Goal: Task Accomplishment & Management: Use online tool/utility

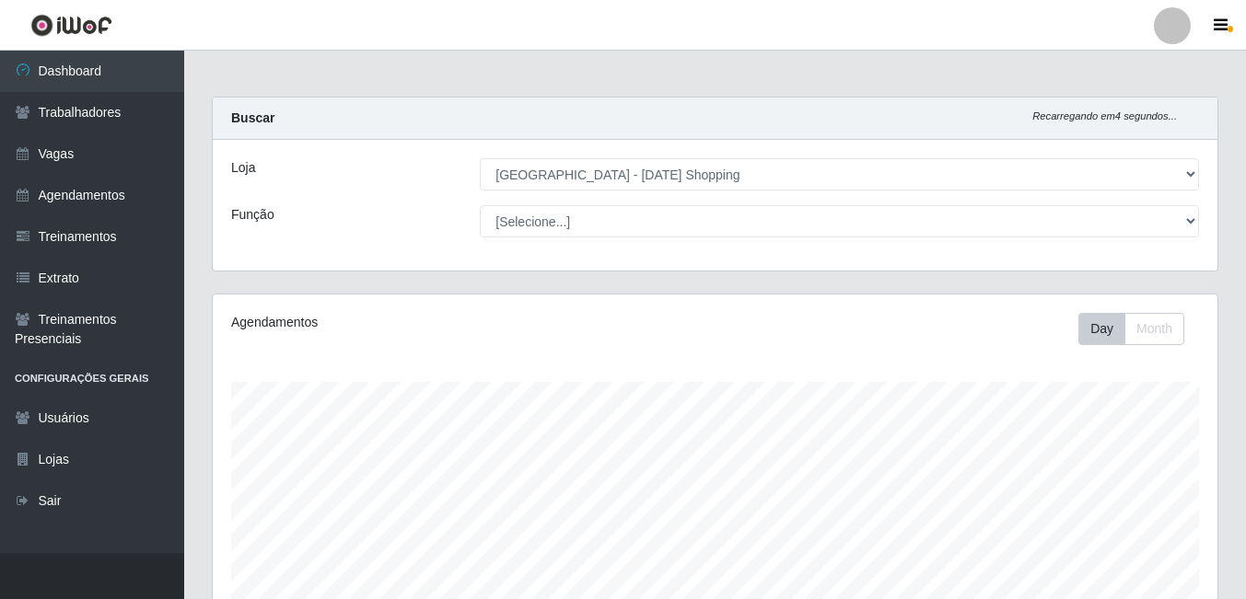
select select "471"
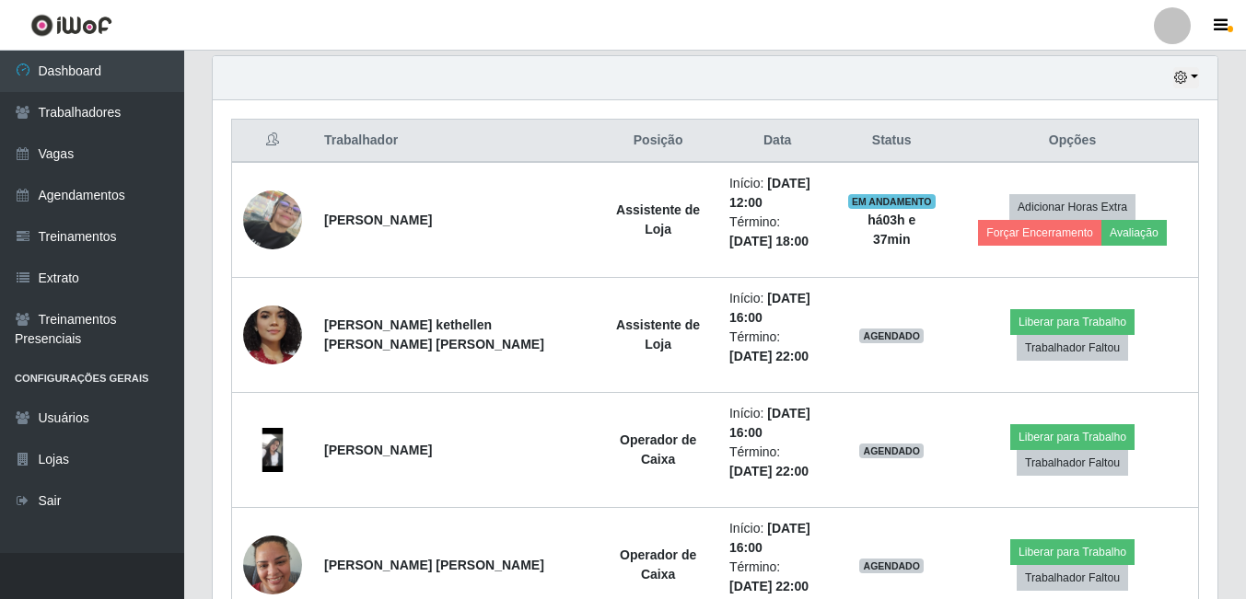
scroll to position [382, 1004]
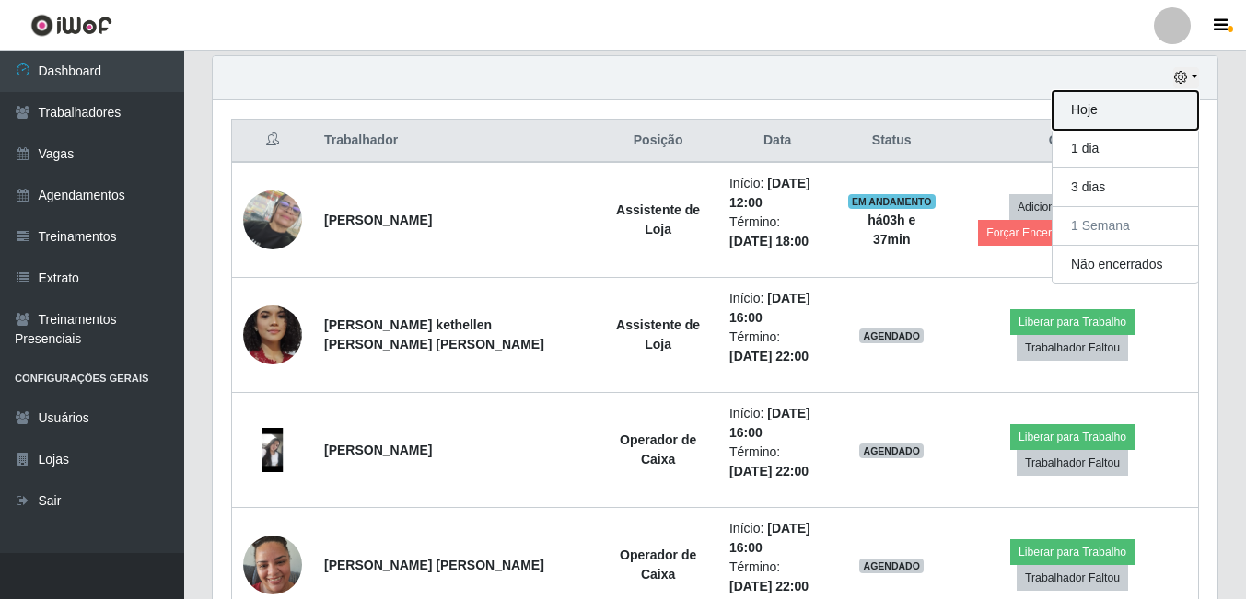
click at [1103, 120] on button "Hoje" at bounding box center [1124, 110] width 145 height 39
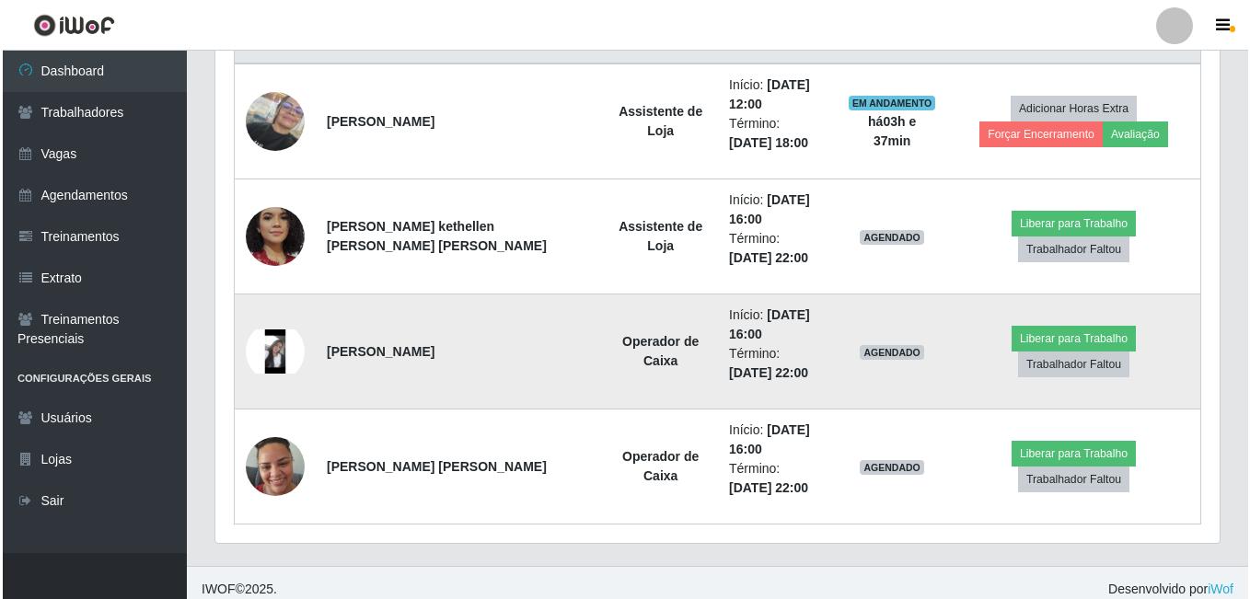
scroll to position [756, 0]
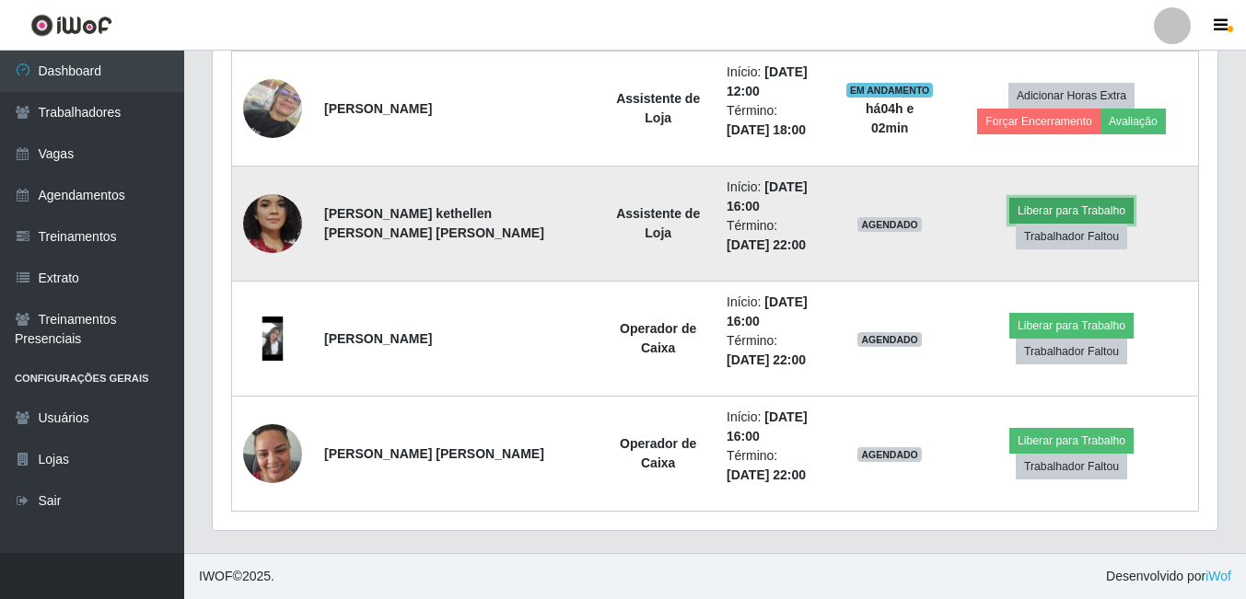
click at [1009, 214] on button "Liberar para Trabalho" at bounding box center [1071, 211] width 124 height 26
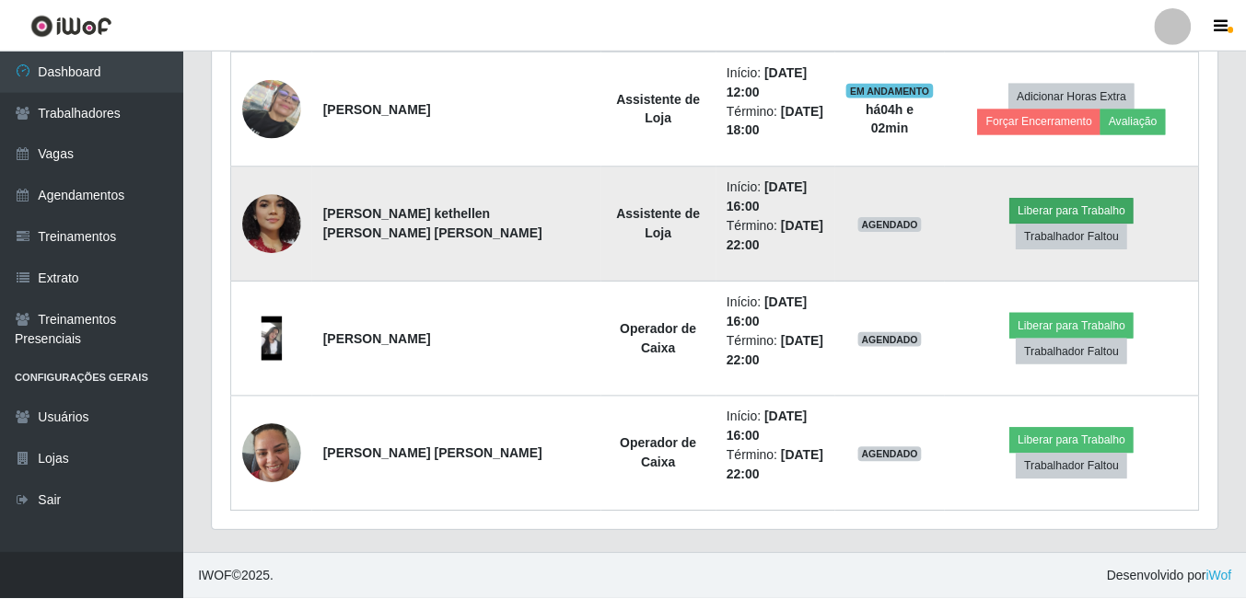
scroll to position [382, 995]
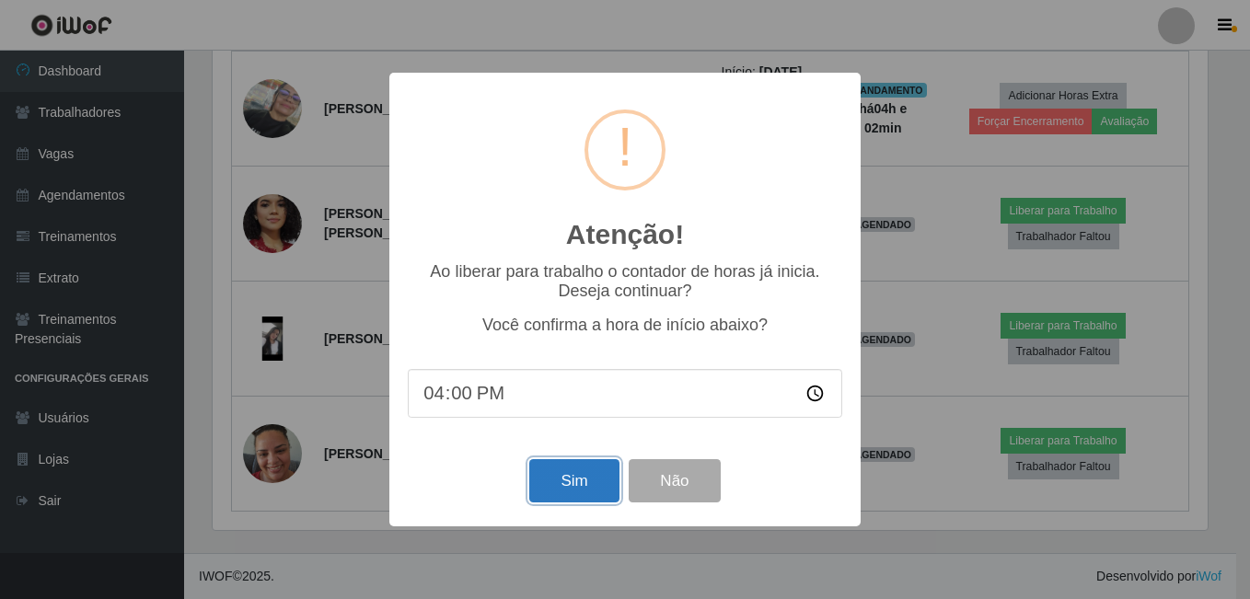
click at [576, 480] on button "Sim" at bounding box center [573, 480] width 89 height 43
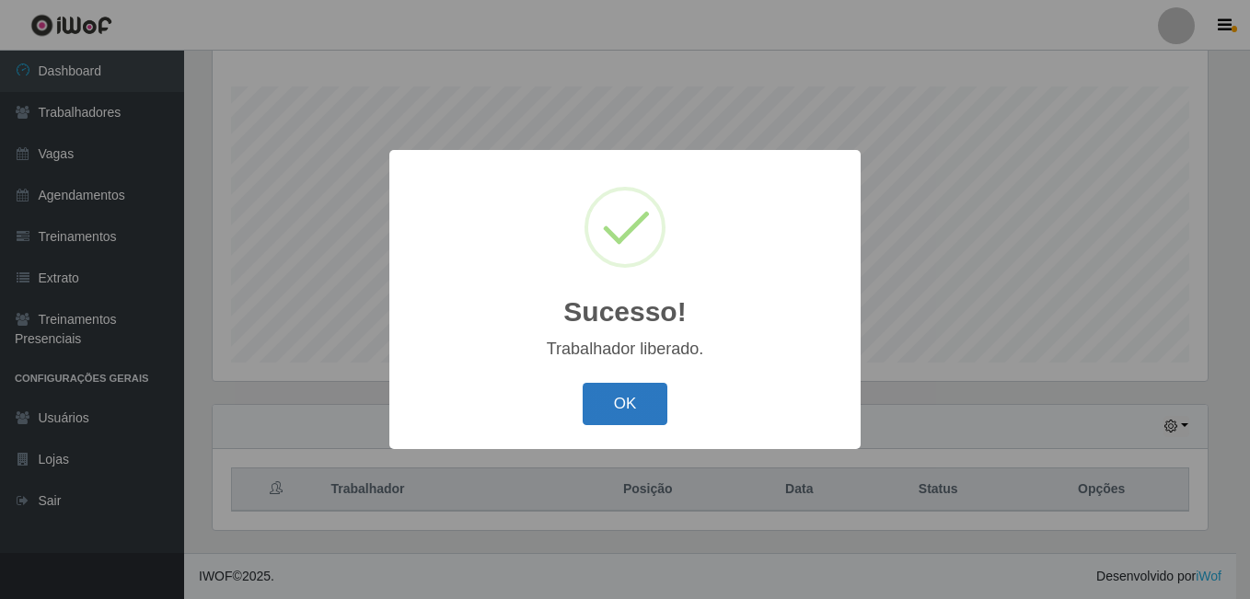
click at [614, 424] on button "OK" at bounding box center [626, 404] width 86 height 43
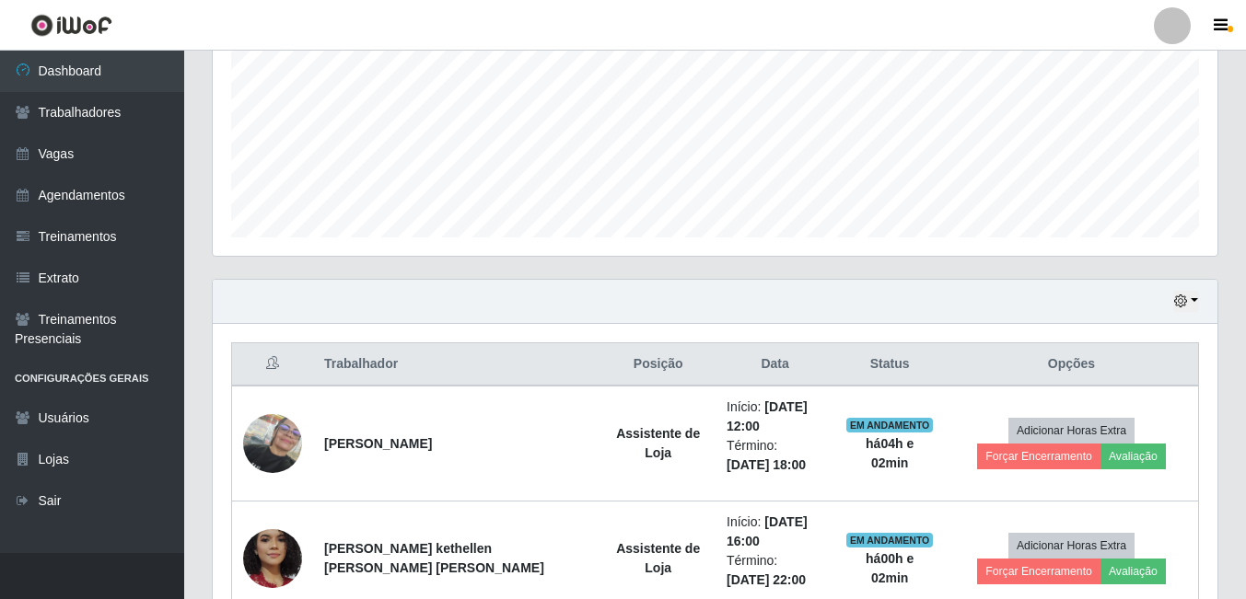
scroll to position [756, 0]
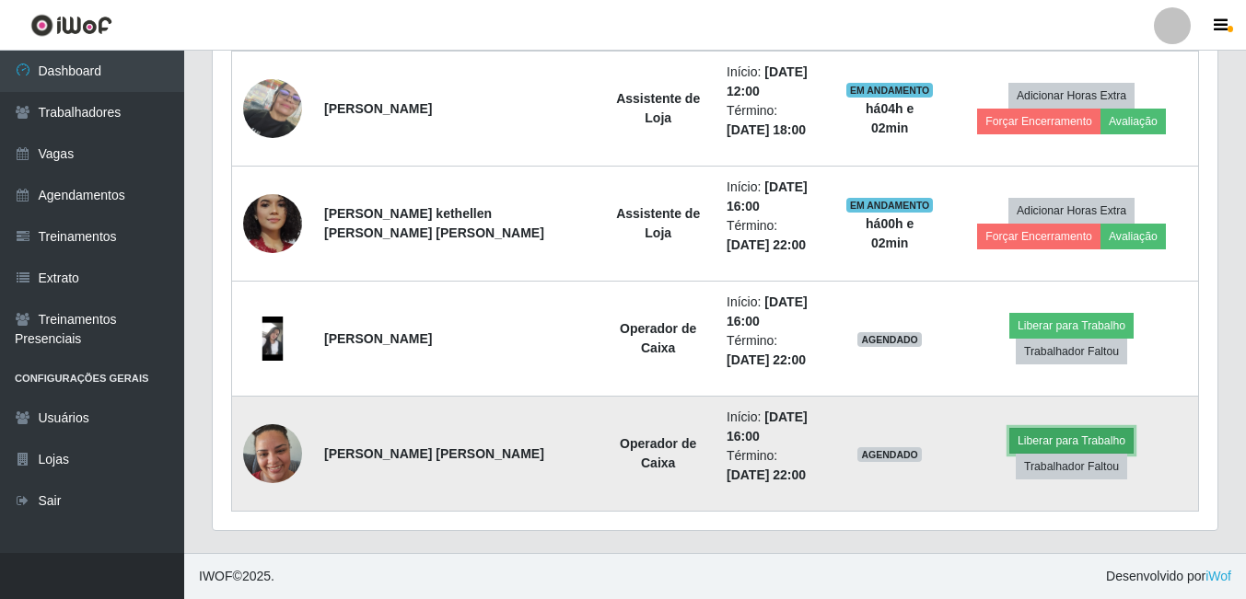
click at [1017, 447] on button "Liberar para Trabalho" at bounding box center [1071, 441] width 124 height 26
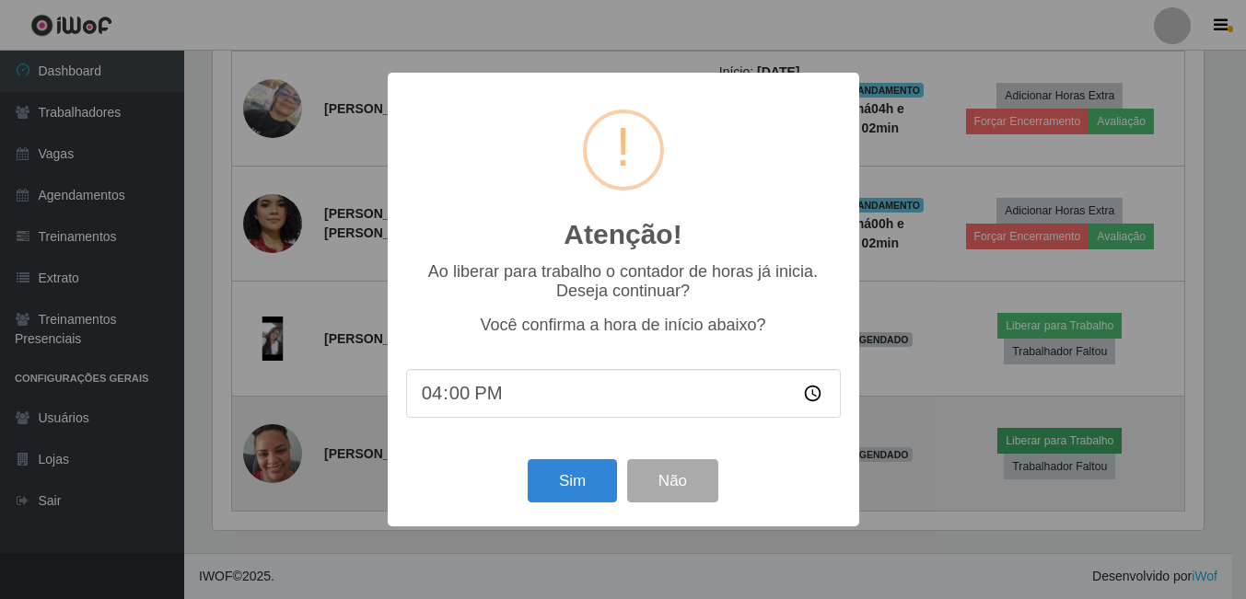
scroll to position [382, 995]
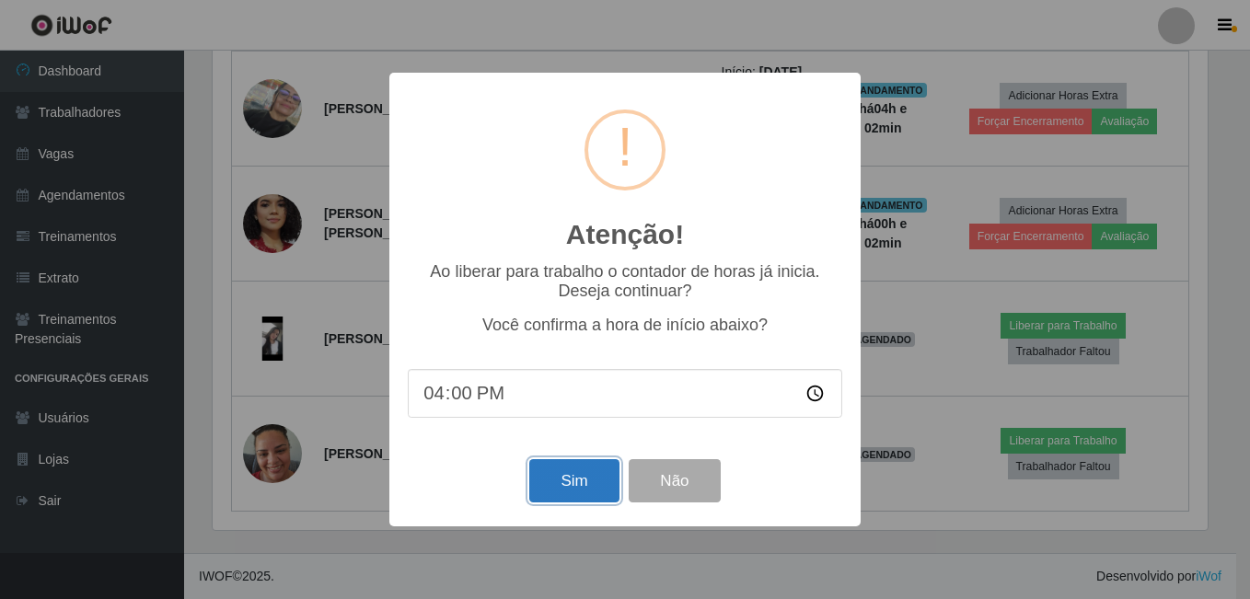
click at [561, 480] on button "Sim" at bounding box center [573, 480] width 89 height 43
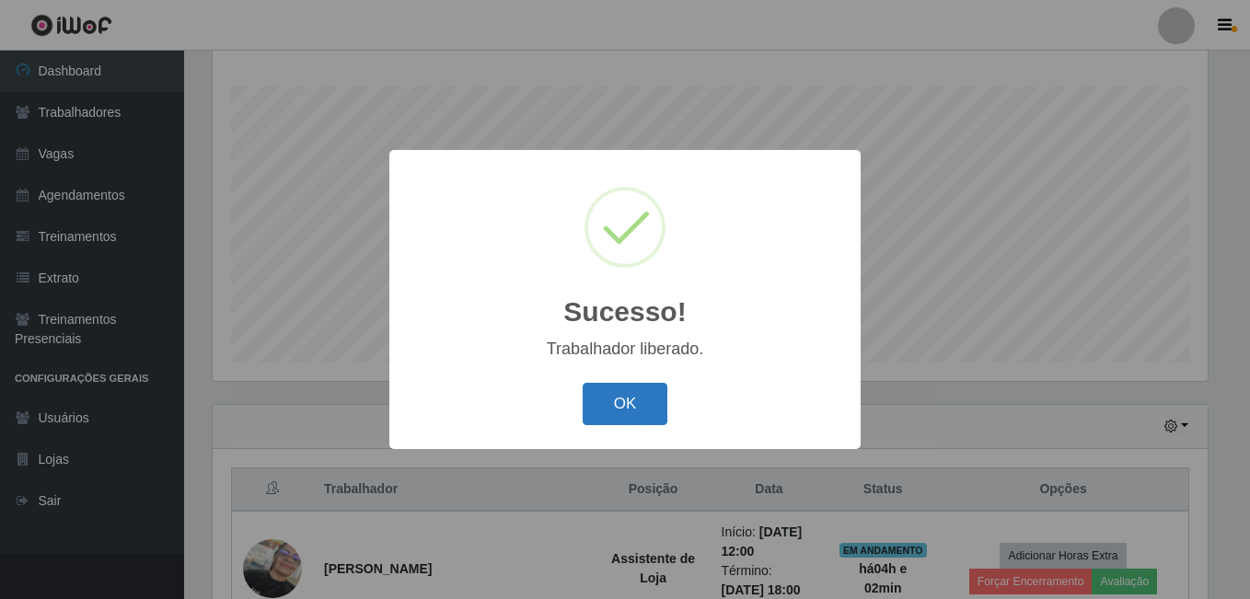
click at [639, 419] on button "OK" at bounding box center [626, 404] width 86 height 43
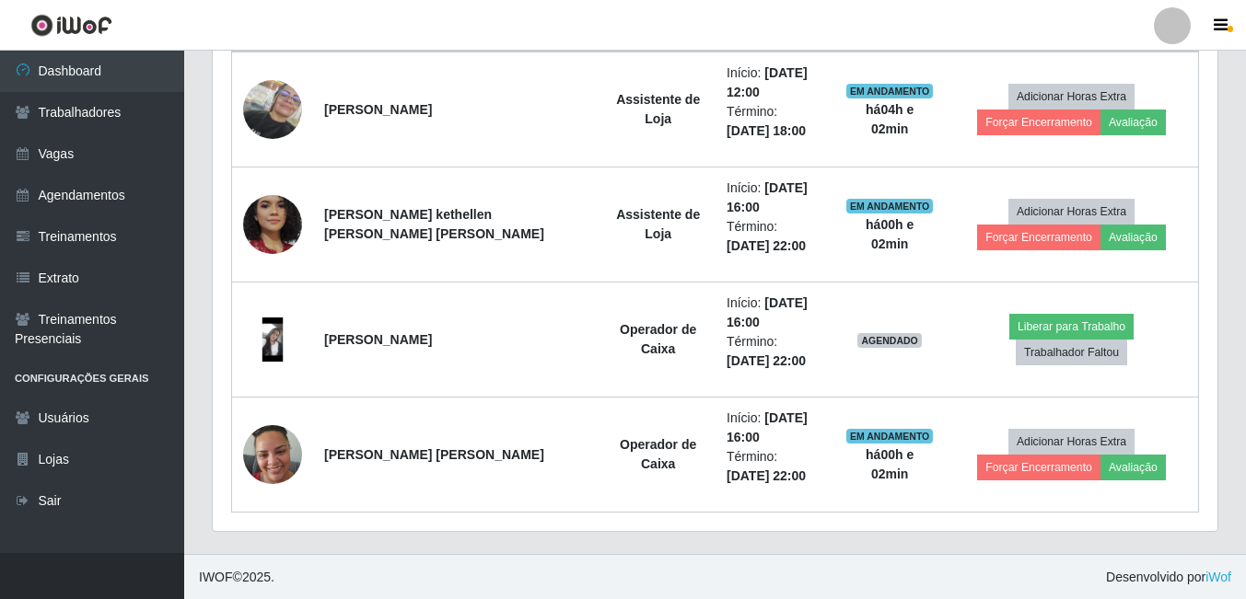
scroll to position [756, 0]
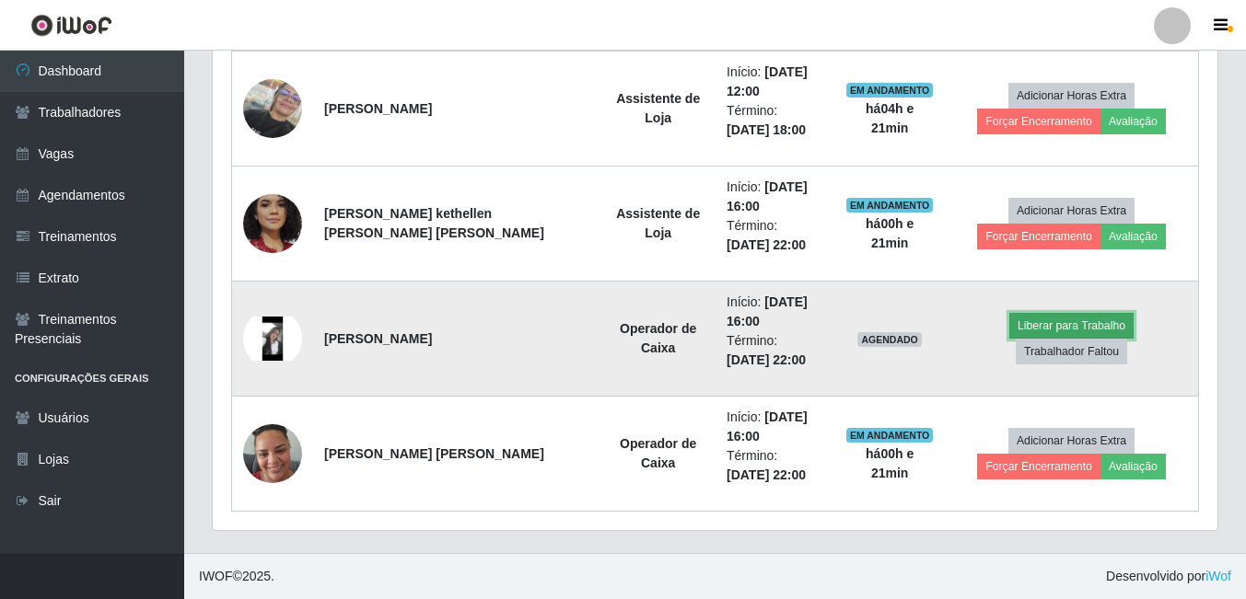
click at [1009, 339] on button "Liberar para Trabalho" at bounding box center [1071, 326] width 124 height 26
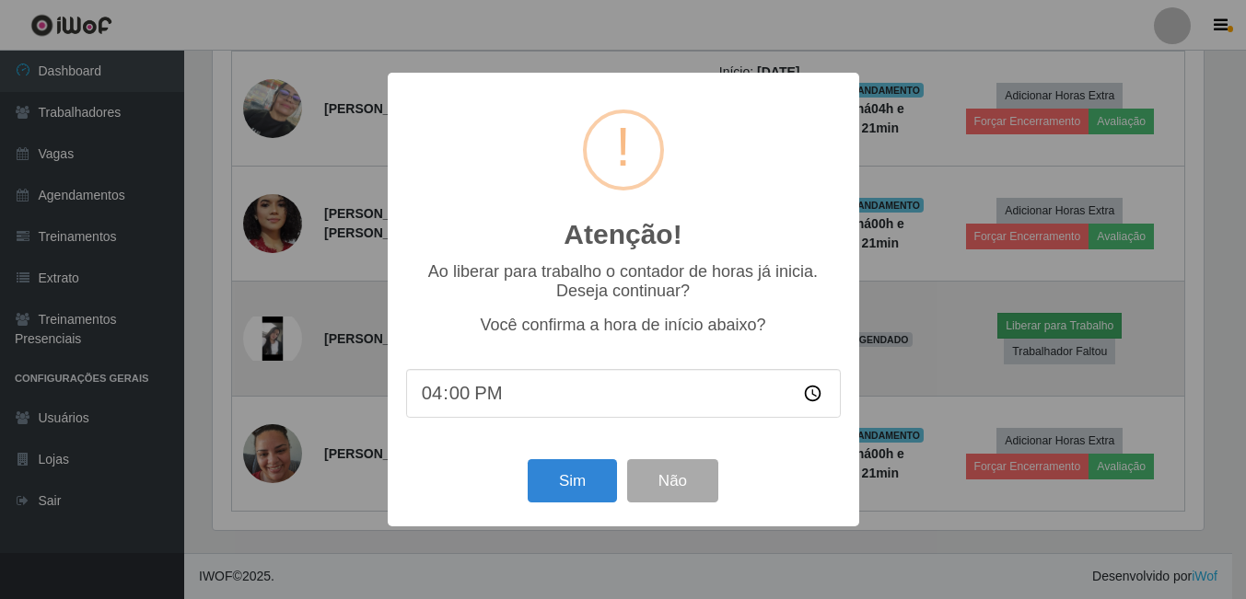
scroll to position [382, 995]
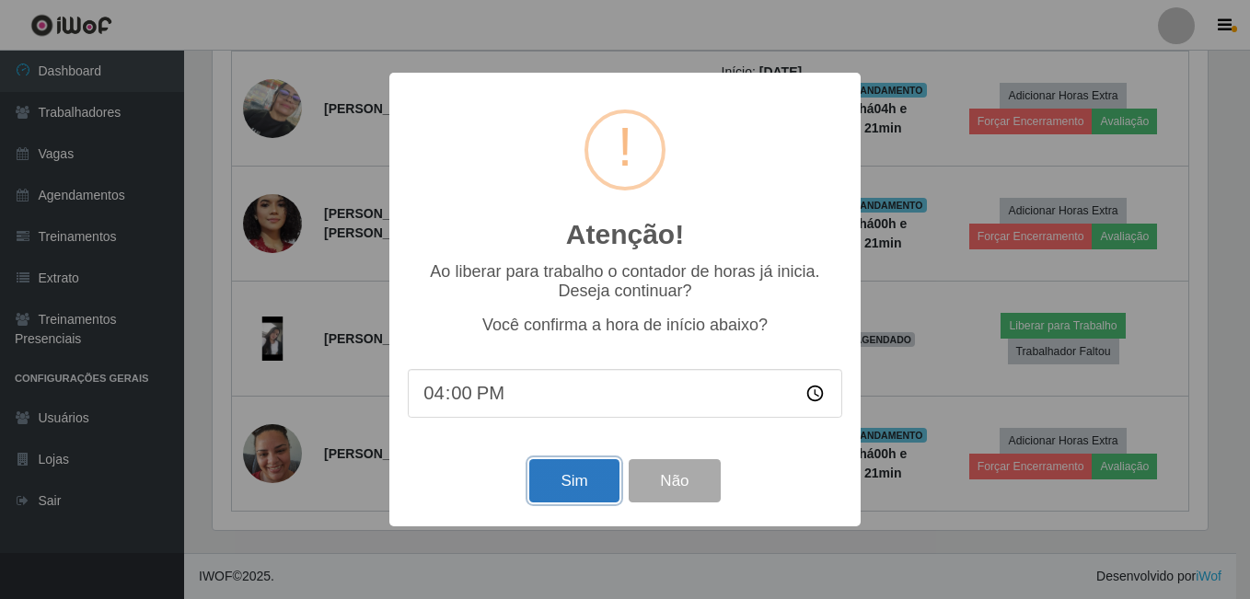
click at [591, 494] on button "Sim" at bounding box center [573, 480] width 89 height 43
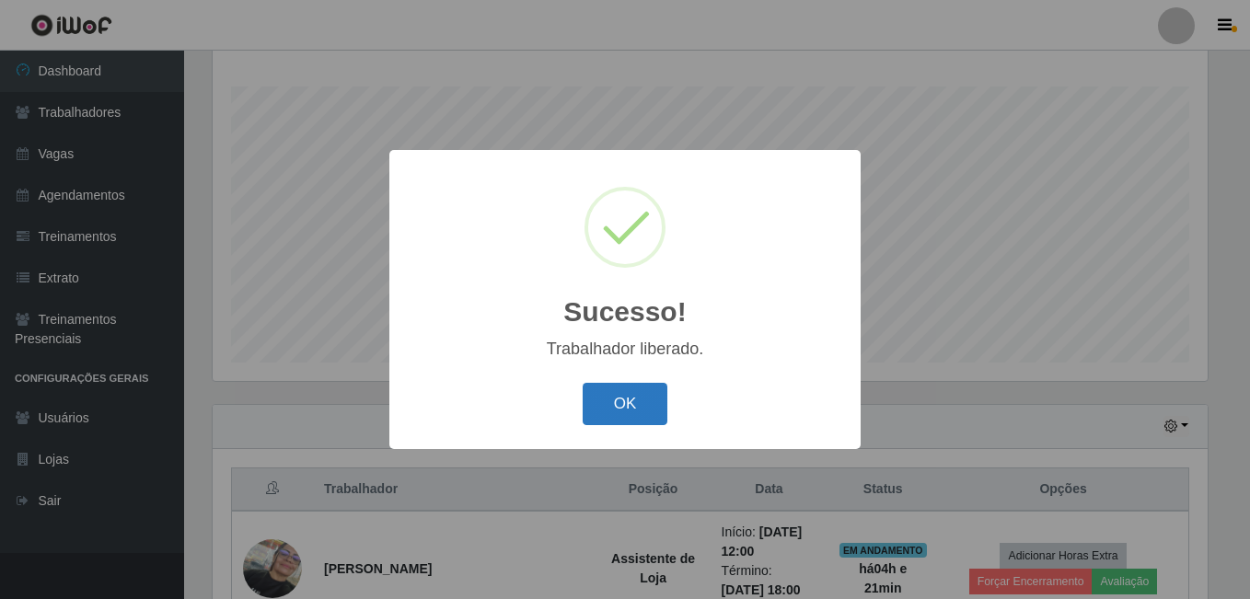
click at [632, 395] on button "OK" at bounding box center [626, 404] width 86 height 43
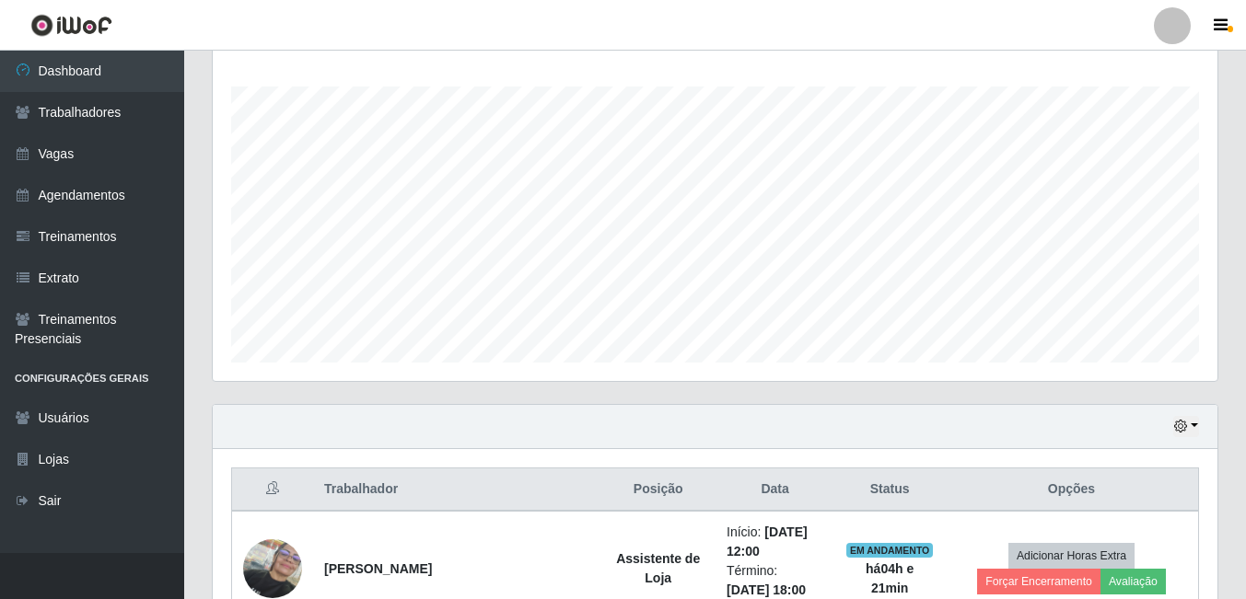
scroll to position [756, 0]
